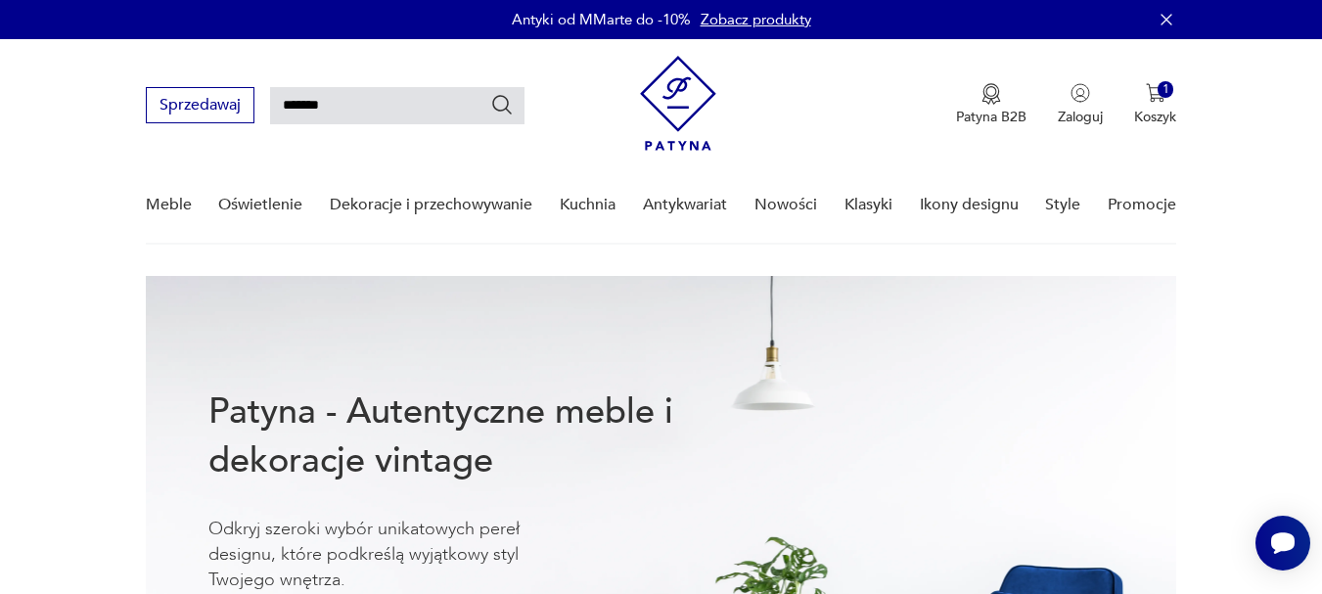
type input "*******"
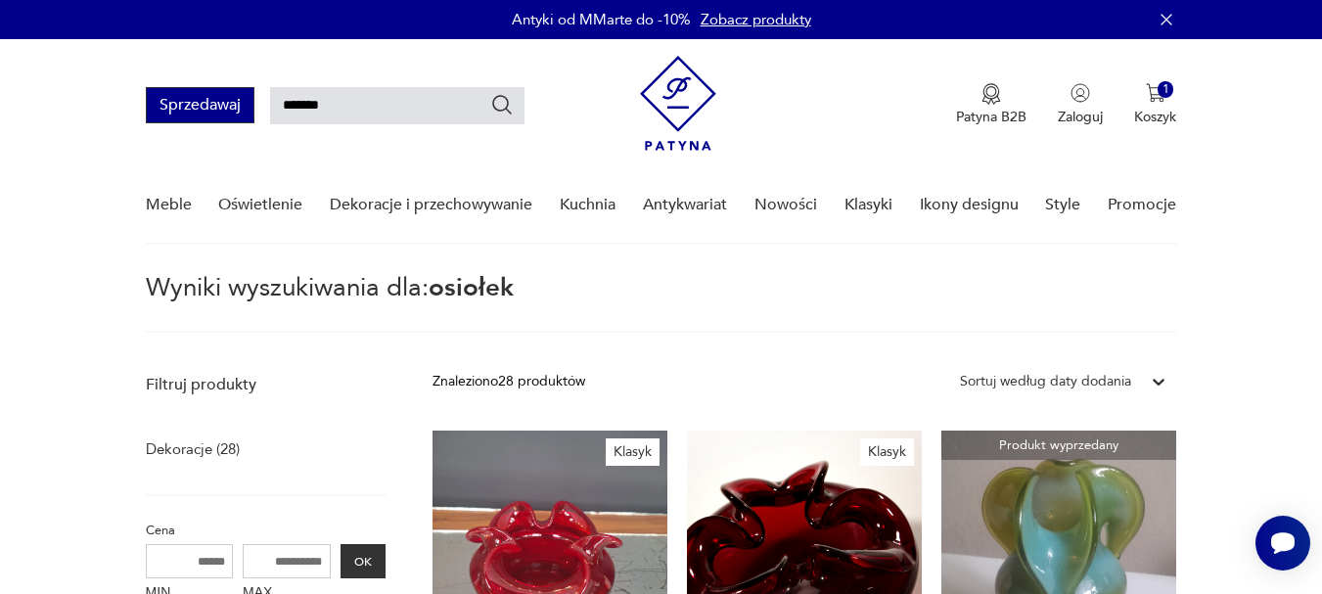
drag, startPoint x: 351, startPoint y: 103, endPoint x: 237, endPoint y: 107, distance: 114.5
click at [240, 108] on div "Sprzedawaj *******" at bounding box center [335, 105] width 379 height 36
type input "********"
